Goal: Information Seeking & Learning: Learn about a topic

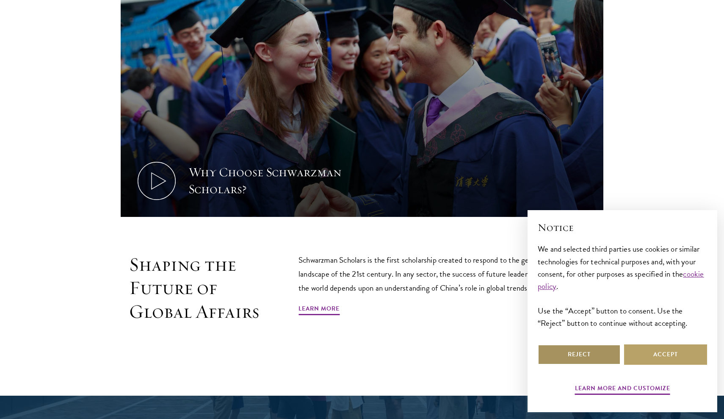
click at [597, 359] on button "Reject" at bounding box center [579, 354] width 83 height 20
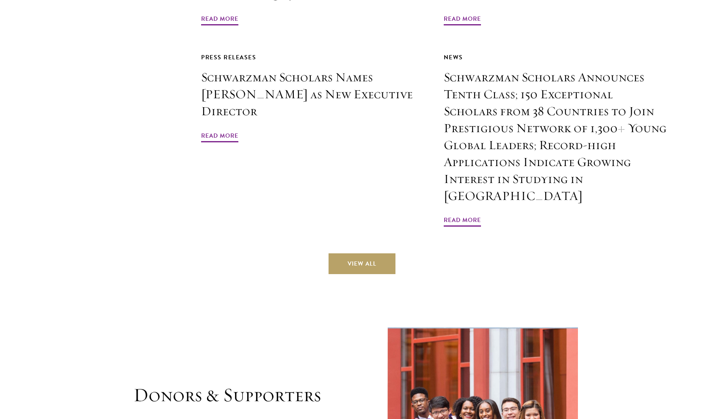
scroll to position [2174, 0]
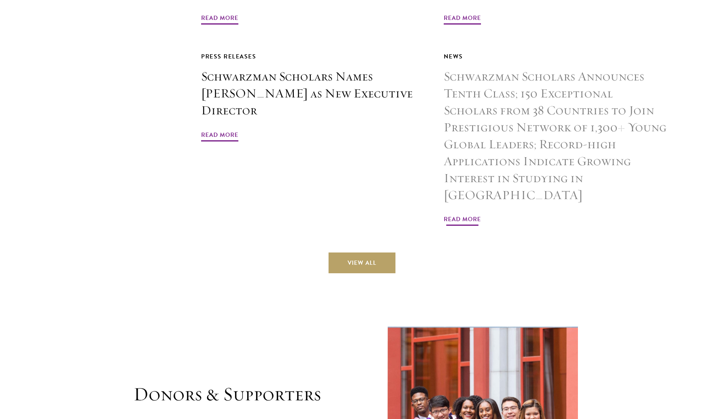
click at [470, 214] on span "Read More" at bounding box center [462, 220] width 37 height 13
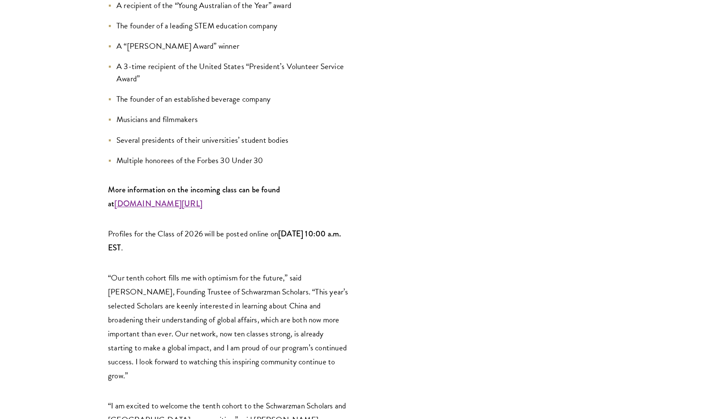
scroll to position [1165, 0]
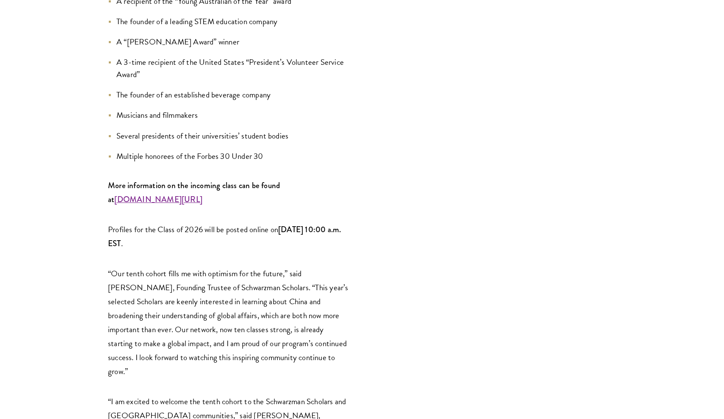
click at [202, 193] on strong "[DOMAIN_NAME][URL]" at bounding box center [158, 198] width 88 height 11
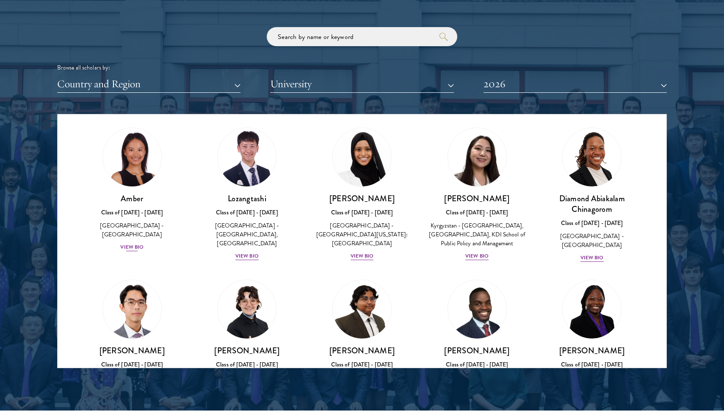
scroll to position [22, 0]
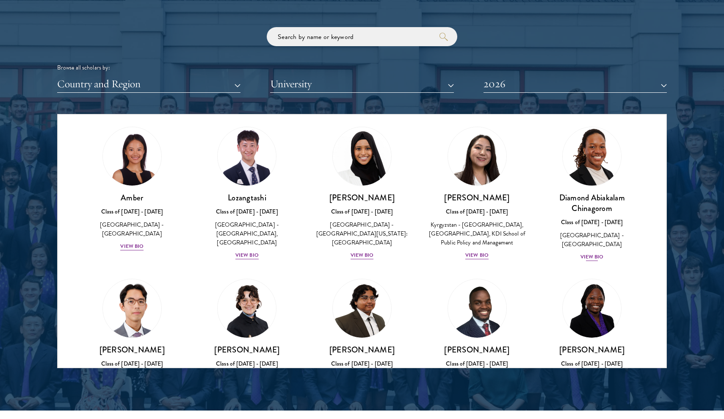
click at [599, 166] on img at bounding box center [592, 156] width 64 height 64
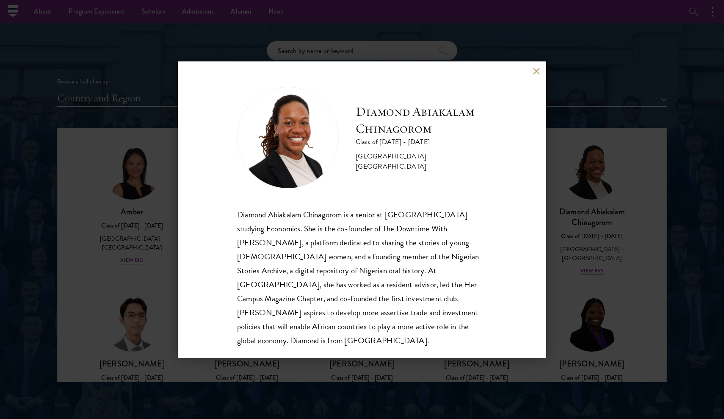
scroll to position [994, 0]
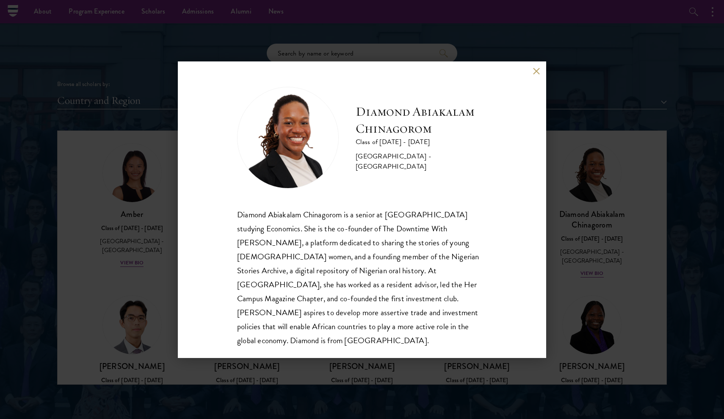
click at [575, 87] on div "Diamond Abiakalam [GEOGRAPHIC_DATA] Class of [DATE] - [DATE] [GEOGRAPHIC_DATA] …" at bounding box center [362, 209] width 724 height 419
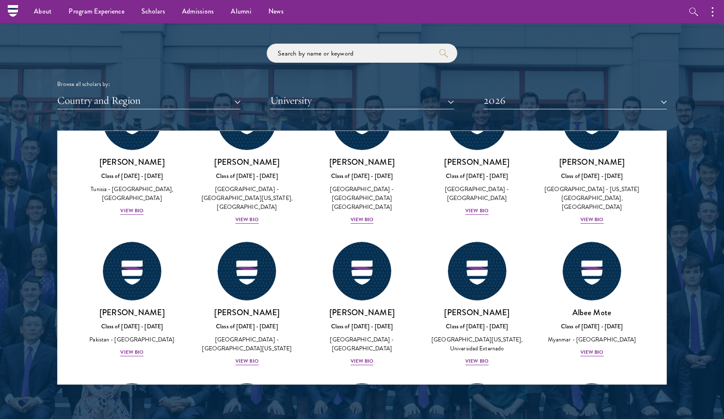
scroll to position [2686, 0]
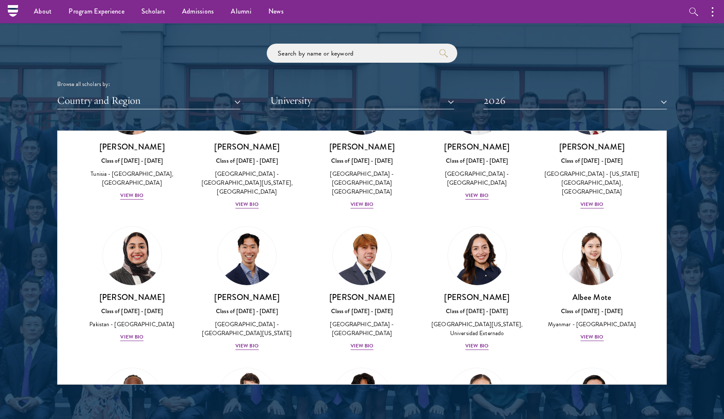
click at [412, 92] on button "University" at bounding box center [361, 100] width 183 height 17
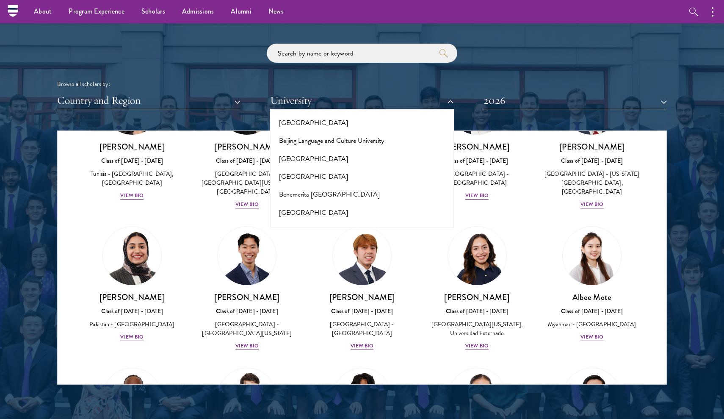
scroll to position [575, 0]
click at [508, 80] on div "Browse all scholars by:" at bounding box center [362, 84] width 610 height 9
